Goal: Find specific page/section: Find specific page/section

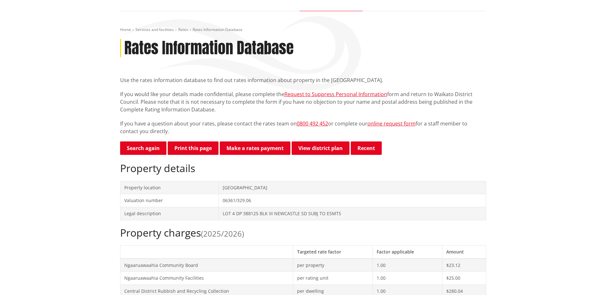
scroll to position [64, 0]
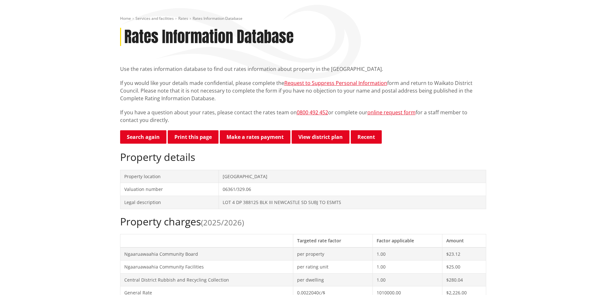
click at [141, 138] on link "Search again" at bounding box center [143, 136] width 46 height 13
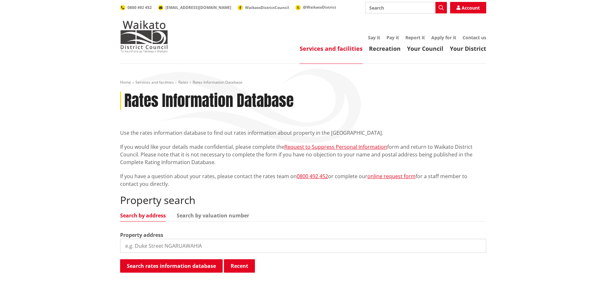
click at [166, 240] on input "search" at bounding box center [303, 246] width 366 height 14
type input "[STREET_ADDRESS]"
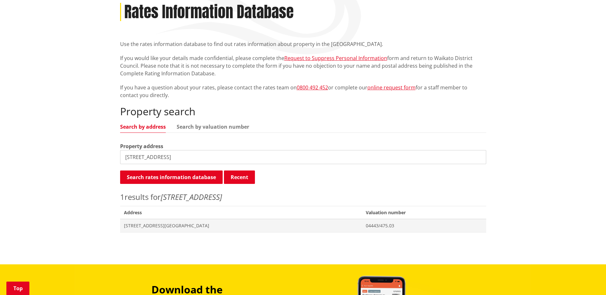
scroll to position [96, 0]
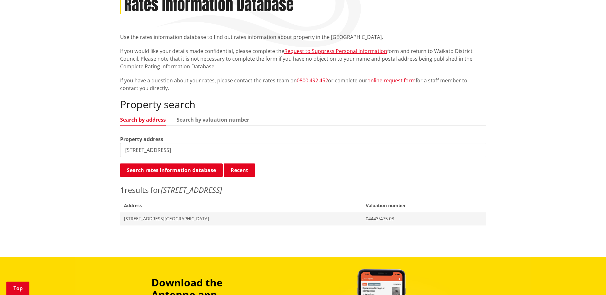
click at [180, 216] on span "[STREET_ADDRESS][GEOGRAPHIC_DATA]" at bounding box center [241, 219] width 235 height 6
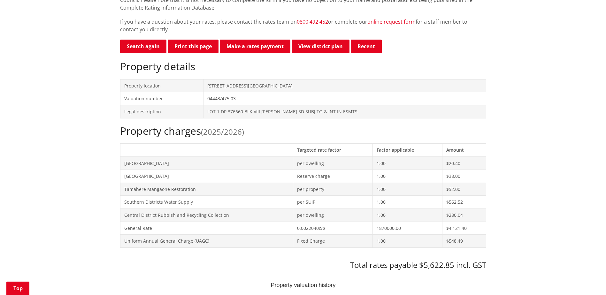
scroll to position [96, 0]
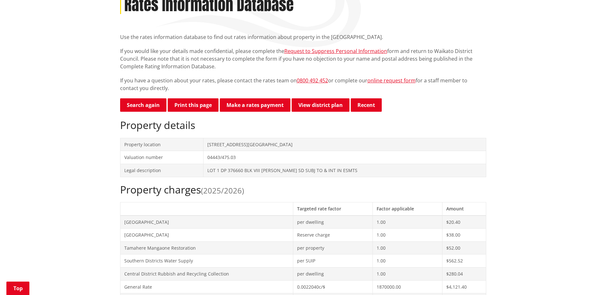
click at [180, 105] on button "Print this page" at bounding box center [193, 104] width 51 height 13
